Goal: Task Accomplishment & Management: Use online tool/utility

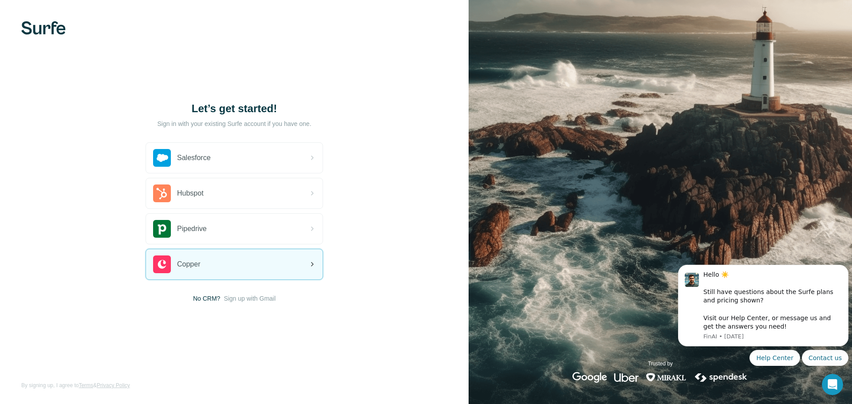
click at [193, 260] on span "Copper" at bounding box center [188, 264] width 23 height 11
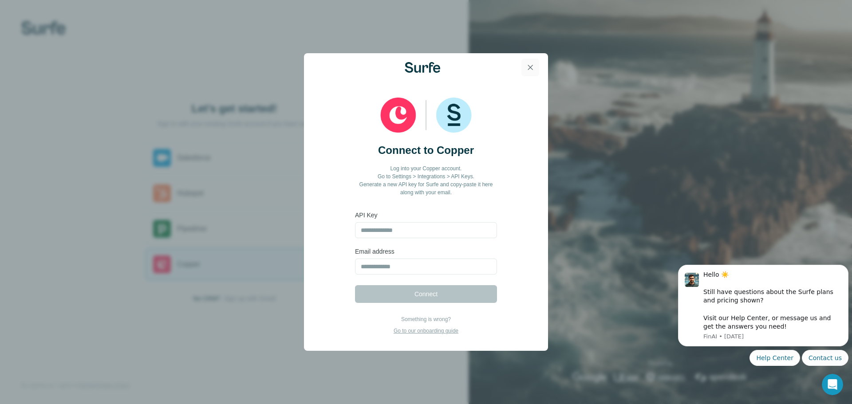
click at [534, 68] on icon "button" at bounding box center [530, 67] width 9 height 9
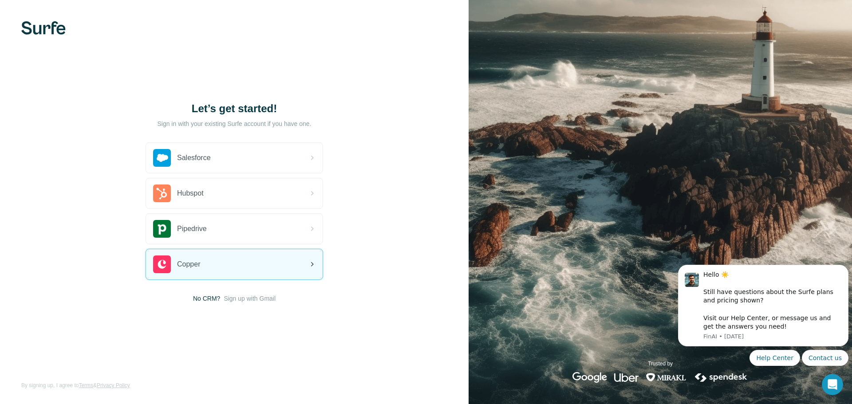
click at [245, 268] on div "Copper" at bounding box center [234, 264] width 177 height 30
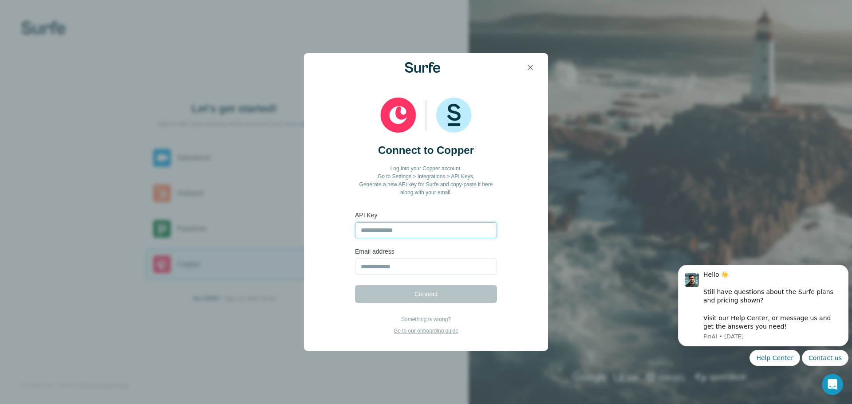
click at [471, 230] on input "text" at bounding box center [426, 230] width 142 height 16
paste input "**********"
type input "**********"
click at [367, 261] on input "email" at bounding box center [426, 267] width 142 height 16
type input "**********"
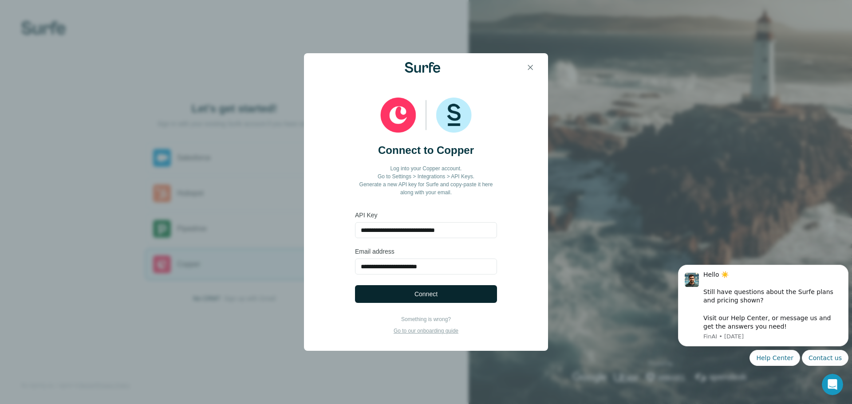
click at [437, 291] on span "Connect" at bounding box center [425, 294] width 23 height 9
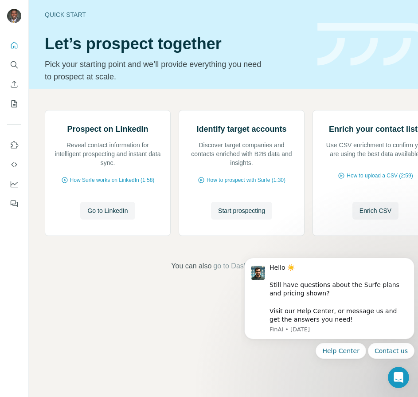
click at [37, 254] on div "Prospect on LinkedIn Reveal contact information for intelligent prospecting and…" at bounding box center [242, 191] width 426 height 204
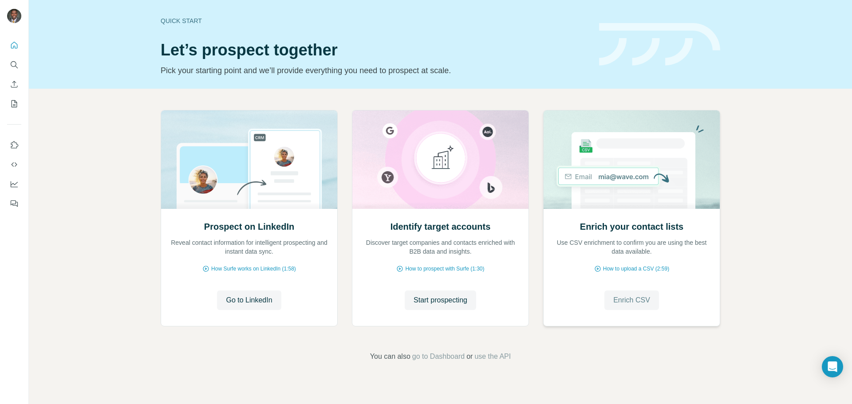
drag, startPoint x: 640, startPoint y: 296, endPoint x: 645, endPoint y: 296, distance: 5.3
click at [642, 296] on span "Enrich CSV" at bounding box center [631, 300] width 37 height 11
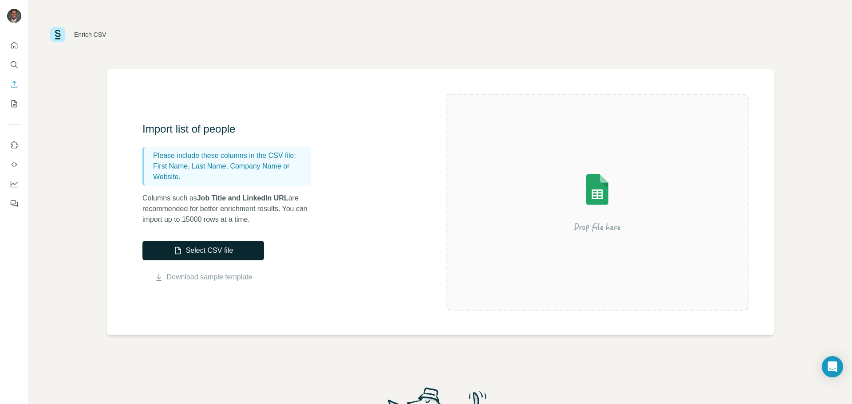
click at [234, 254] on button "Select CSV file" at bounding box center [203, 251] width 122 height 20
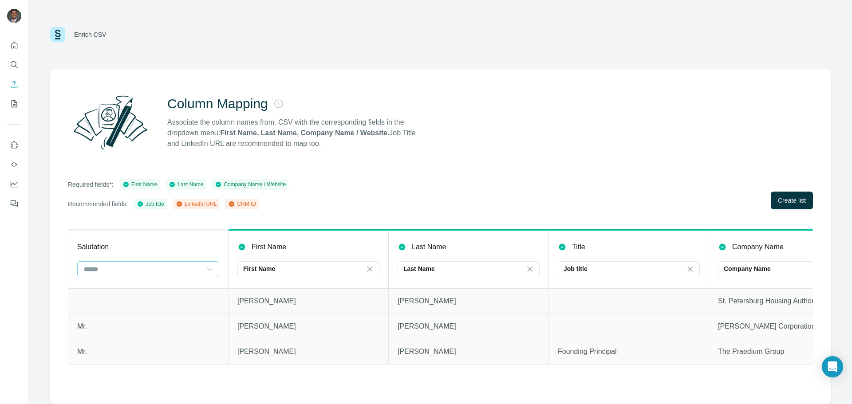
click at [213, 272] on icon at bounding box center [209, 269] width 9 height 9
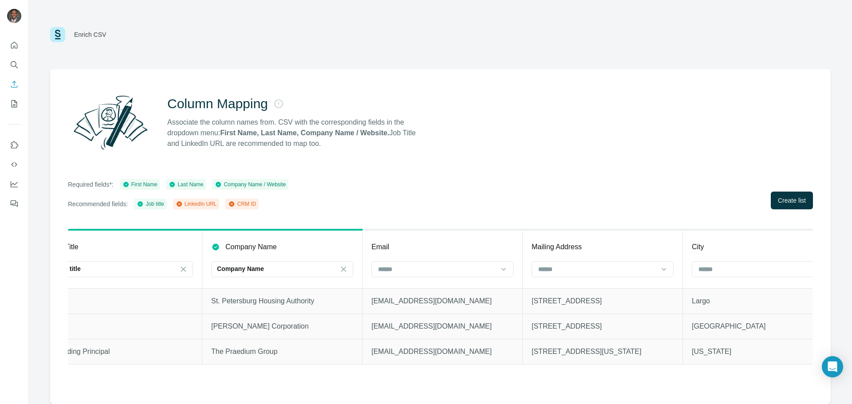
scroll to position [0, 509]
click at [498, 265] on div at bounding box center [501, 269] width 9 height 16
click at [499, 265] on icon at bounding box center [501, 269] width 9 height 9
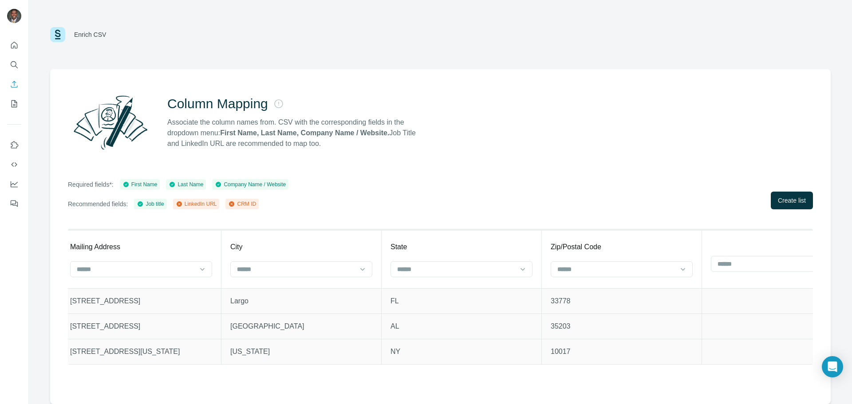
scroll to position [0, 1018]
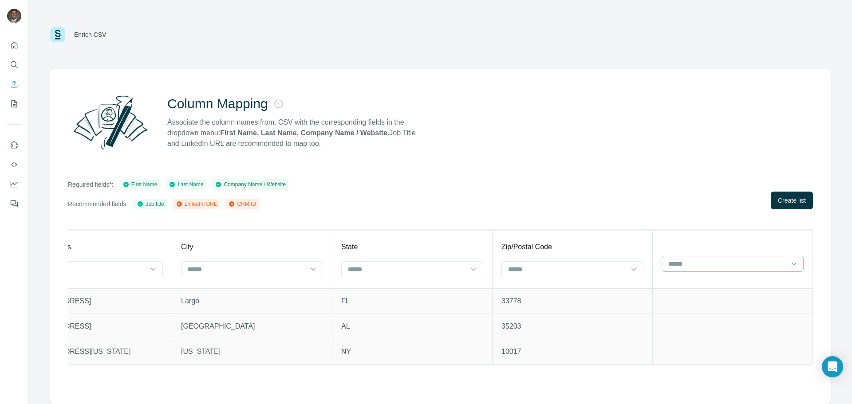
click at [758, 262] on input at bounding box center [727, 264] width 120 height 10
click at [760, 262] on input at bounding box center [727, 264] width 120 height 10
click at [803, 201] on span "Create list" at bounding box center [792, 200] width 28 height 9
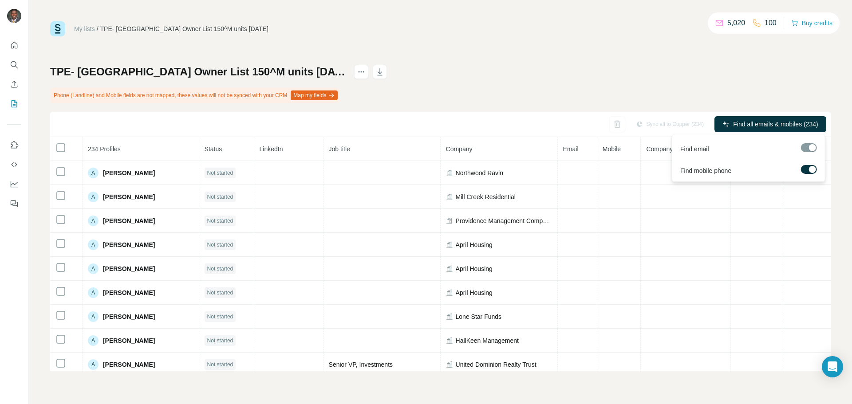
click at [808, 171] on label at bounding box center [809, 169] width 16 height 9
click at [786, 120] on span "Find all emails (234)" at bounding box center [791, 124] width 56 height 9
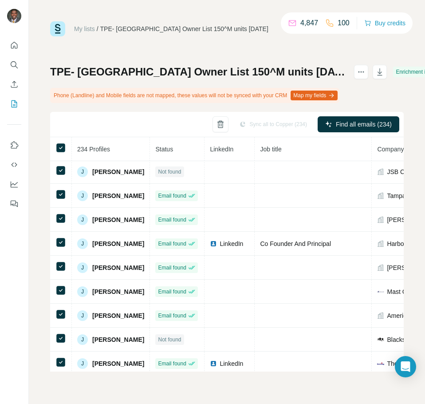
scroll to position [2670, 0]
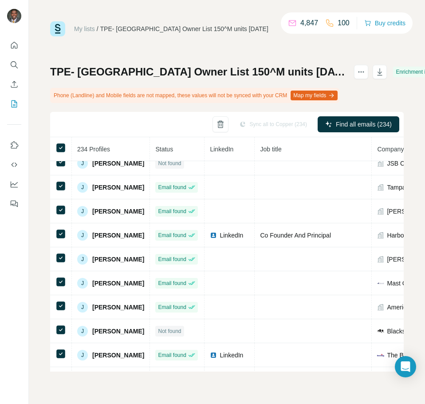
click at [338, 94] on button "Map my fields" at bounding box center [314, 96] width 47 height 10
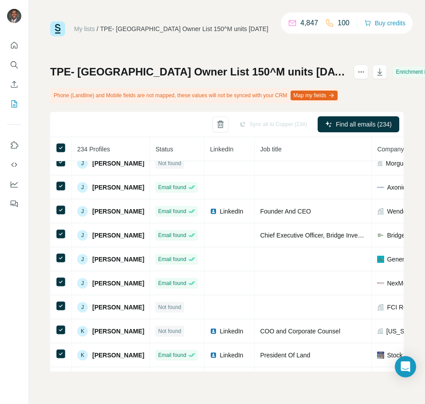
scroll to position [3149, 0]
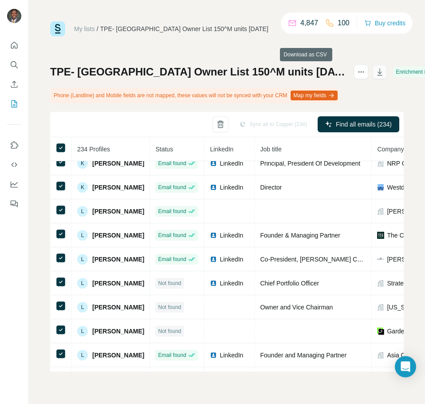
click at [375, 72] on icon "button" at bounding box center [379, 71] width 9 height 9
